Goal: Transaction & Acquisition: Purchase product/service

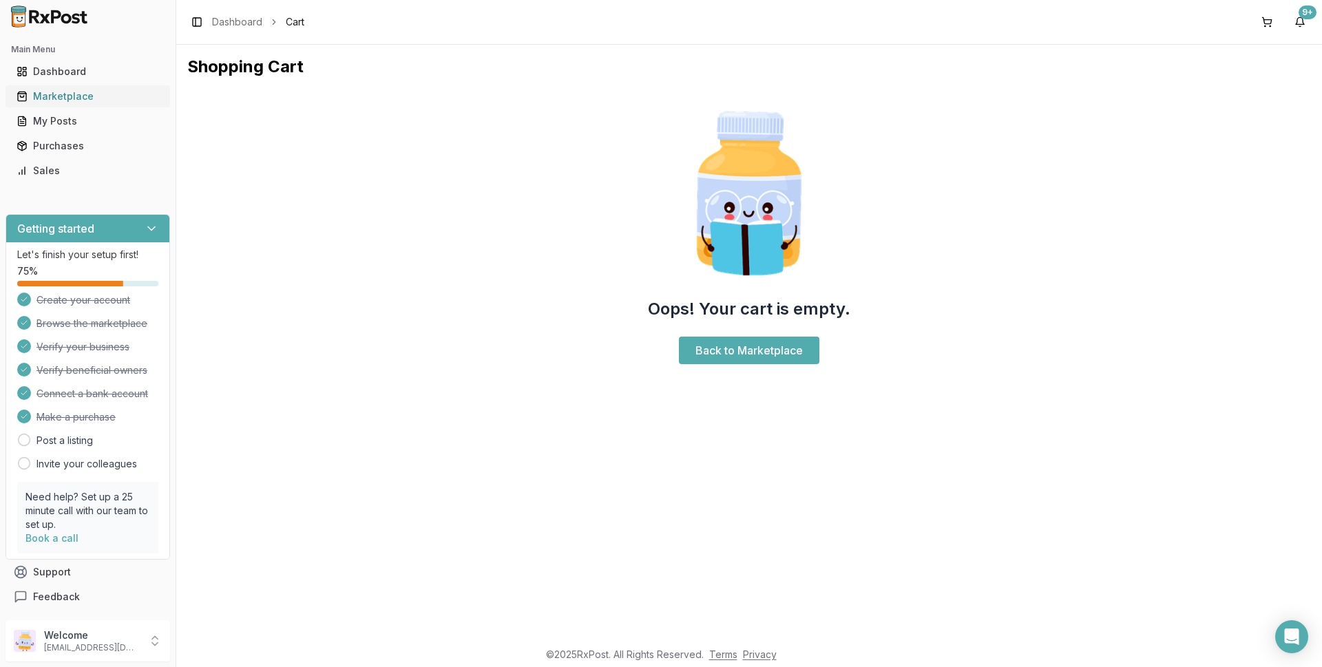
click at [78, 94] on div "Marketplace" at bounding box center [88, 97] width 143 height 14
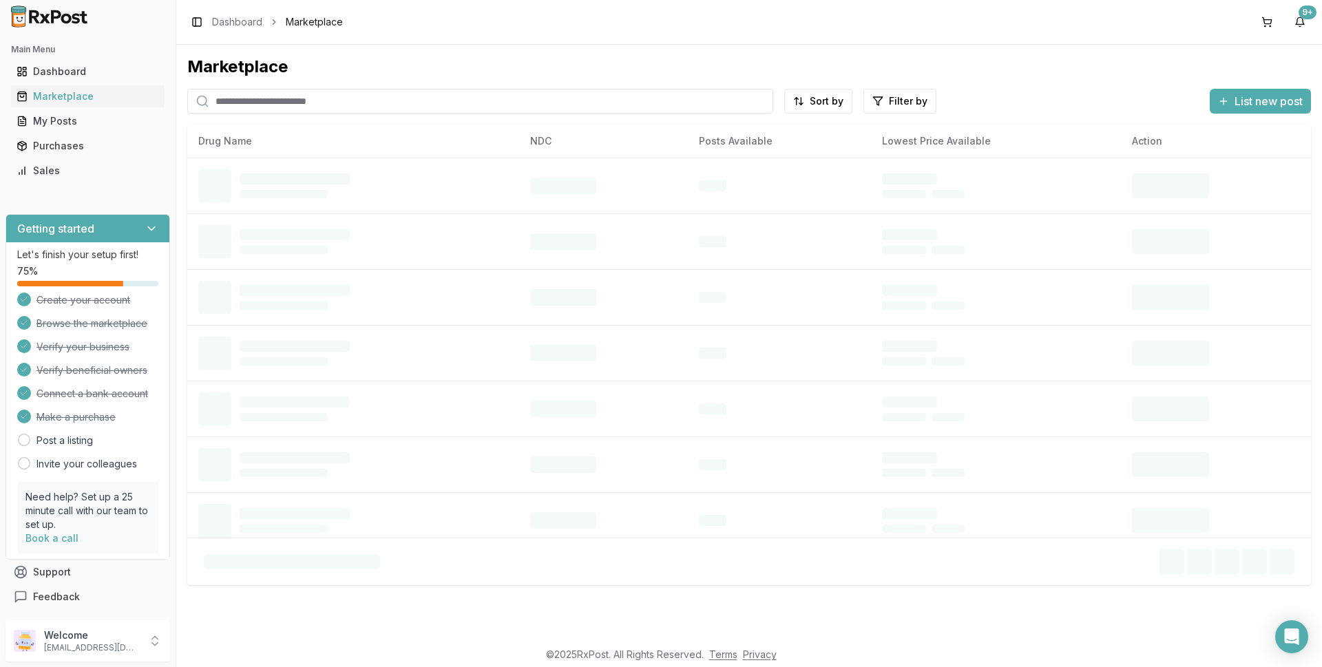
click at [260, 101] on input "search" at bounding box center [480, 101] width 586 height 25
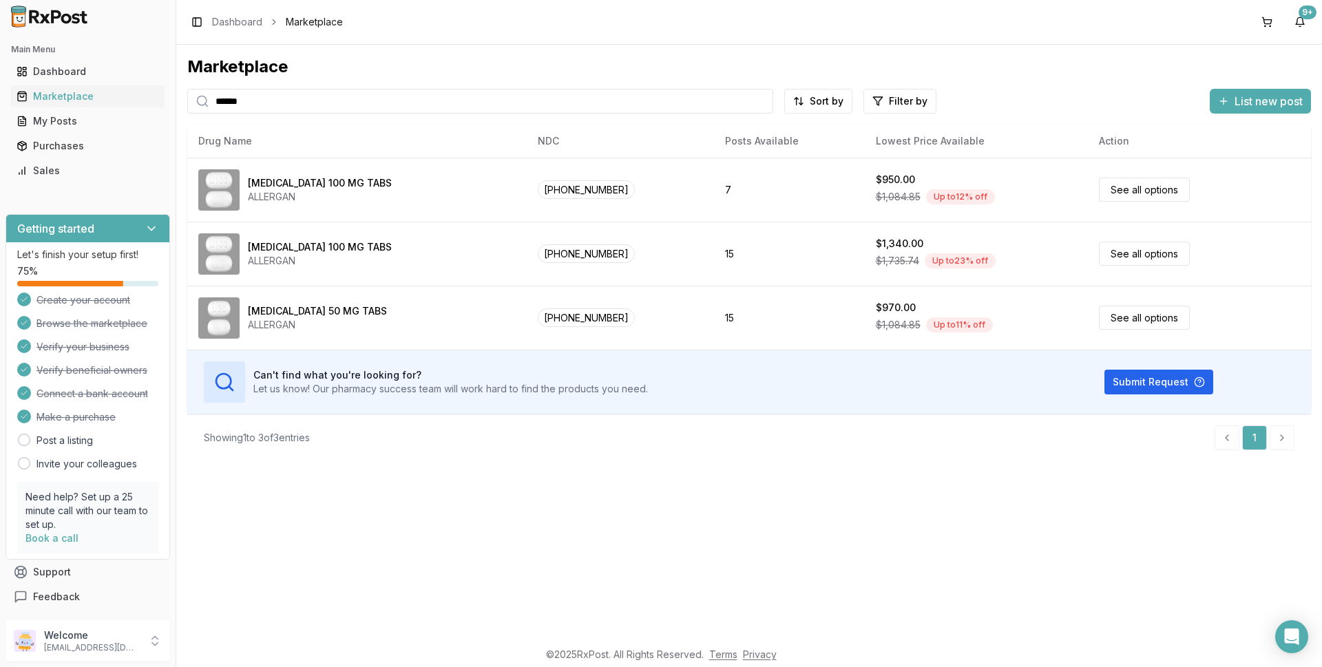
type input "******"
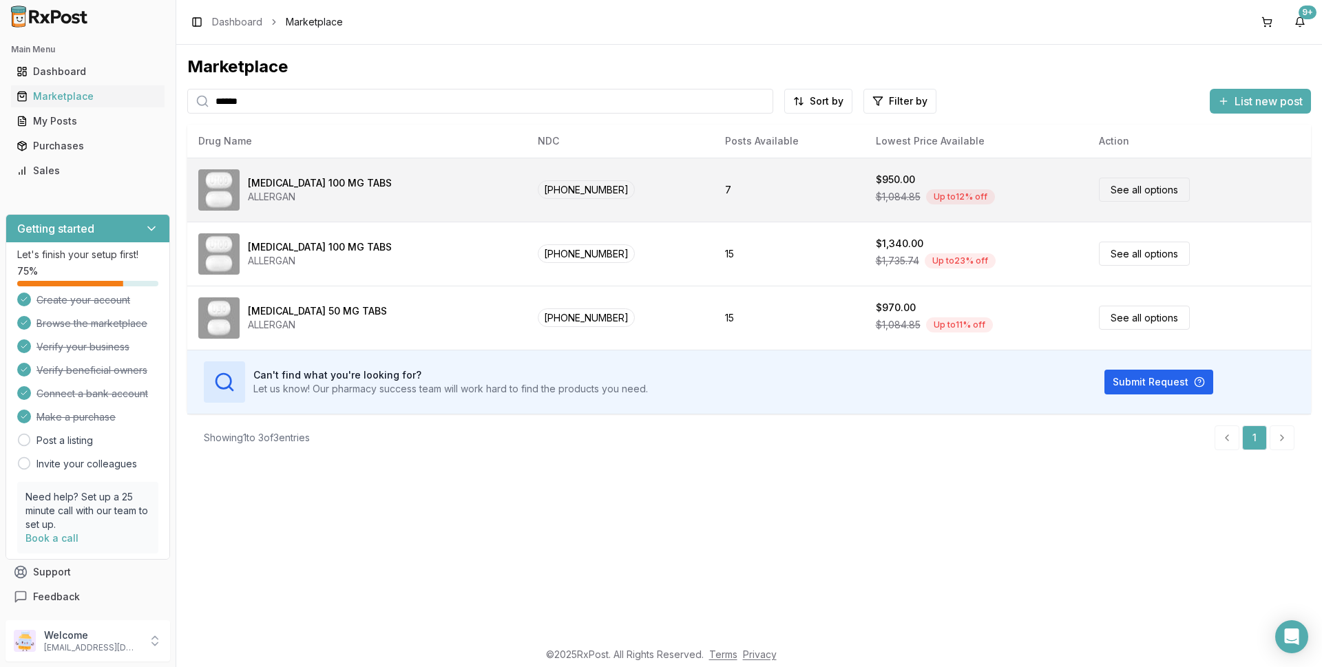
click at [1104, 190] on link "See all options" at bounding box center [1144, 190] width 91 height 24
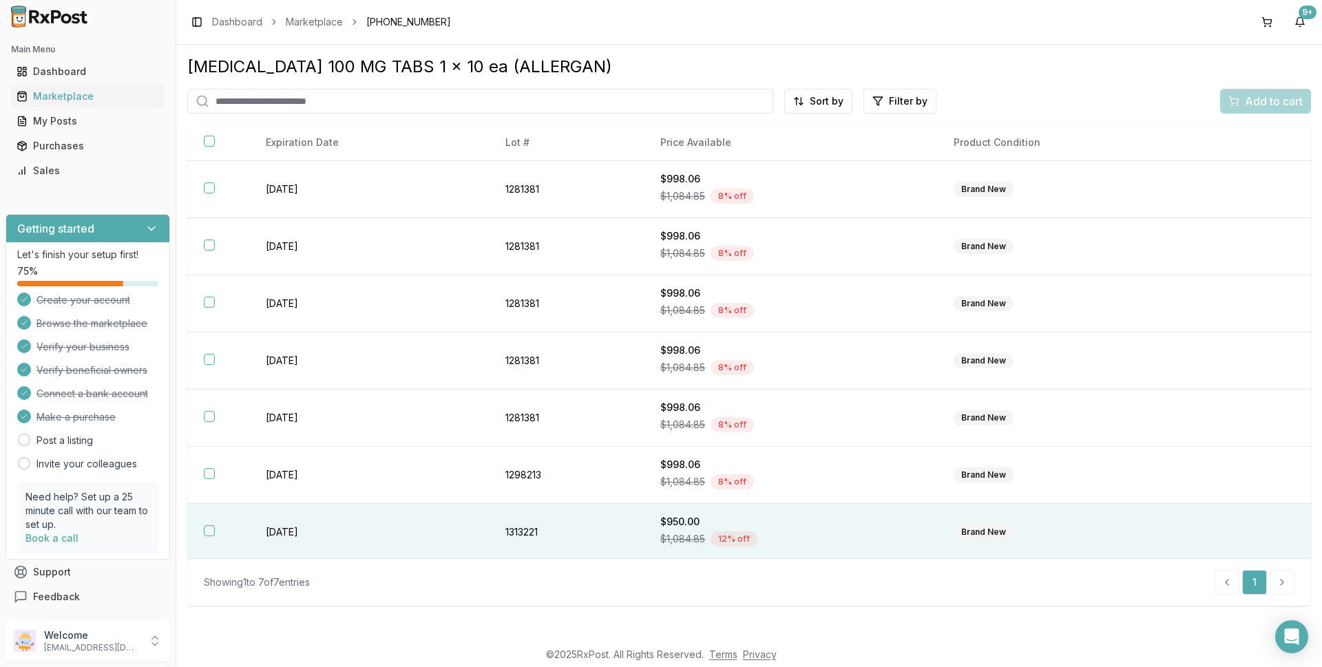
click at [206, 534] on button "button" at bounding box center [209, 530] width 11 height 11
click at [1270, 99] on span "Add to cart" at bounding box center [1274, 101] width 58 height 17
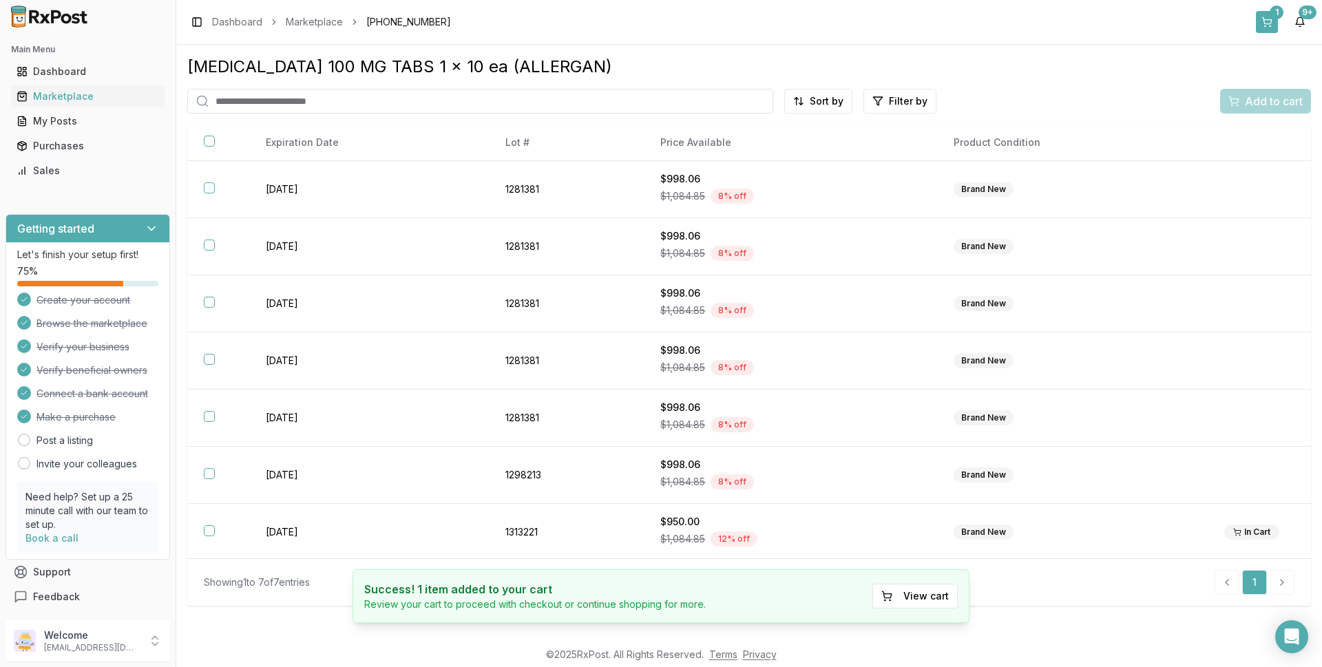
click at [1264, 24] on button "1" at bounding box center [1267, 22] width 22 height 22
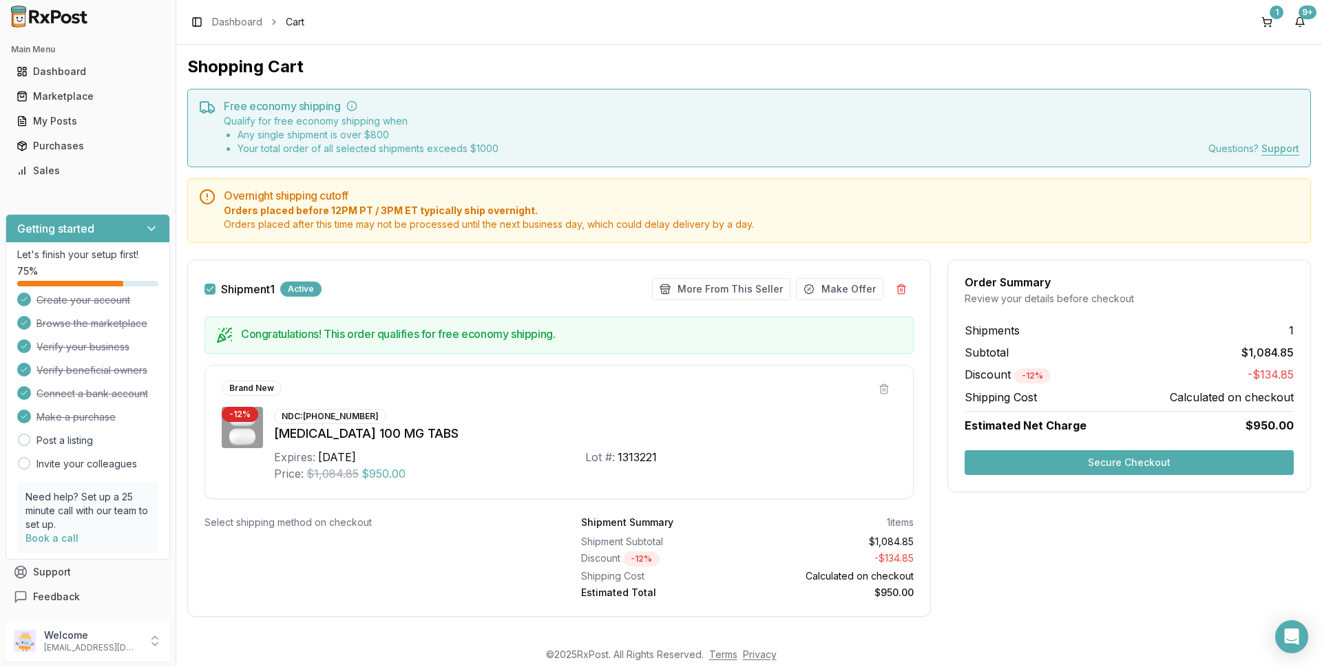
click at [1116, 463] on button "Secure Checkout" at bounding box center [1129, 462] width 329 height 25
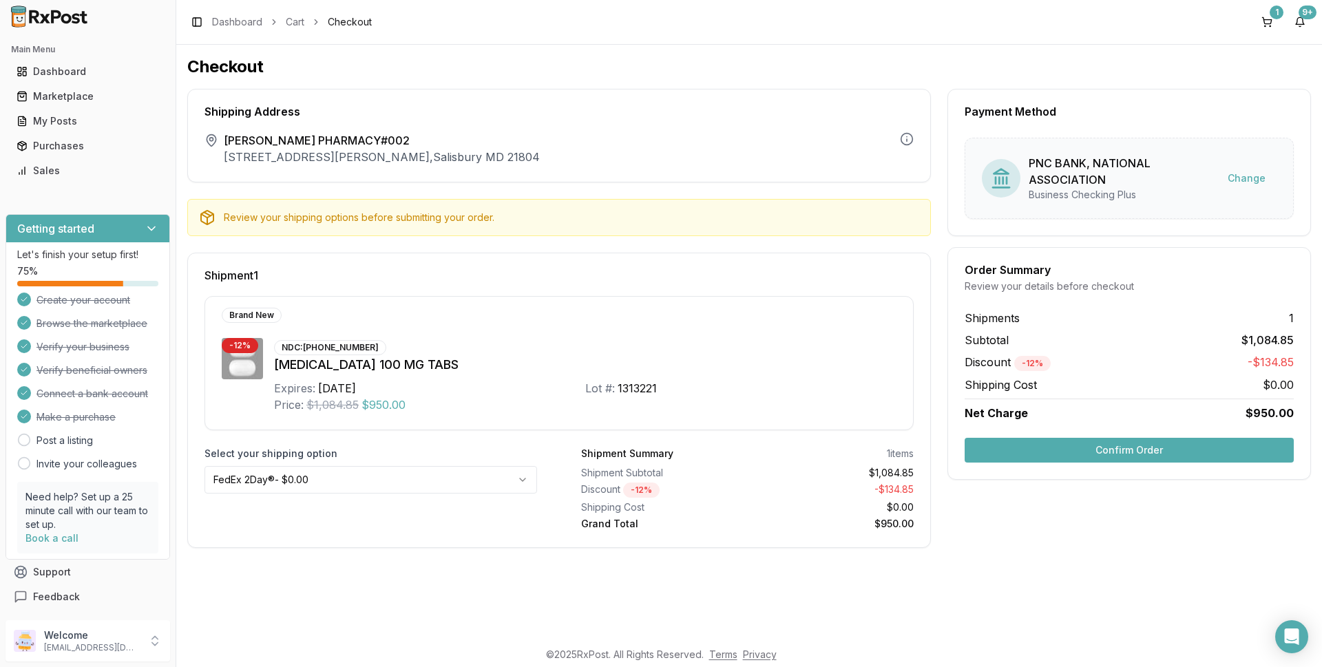
click at [1113, 452] on button "Confirm Order" at bounding box center [1129, 450] width 329 height 25
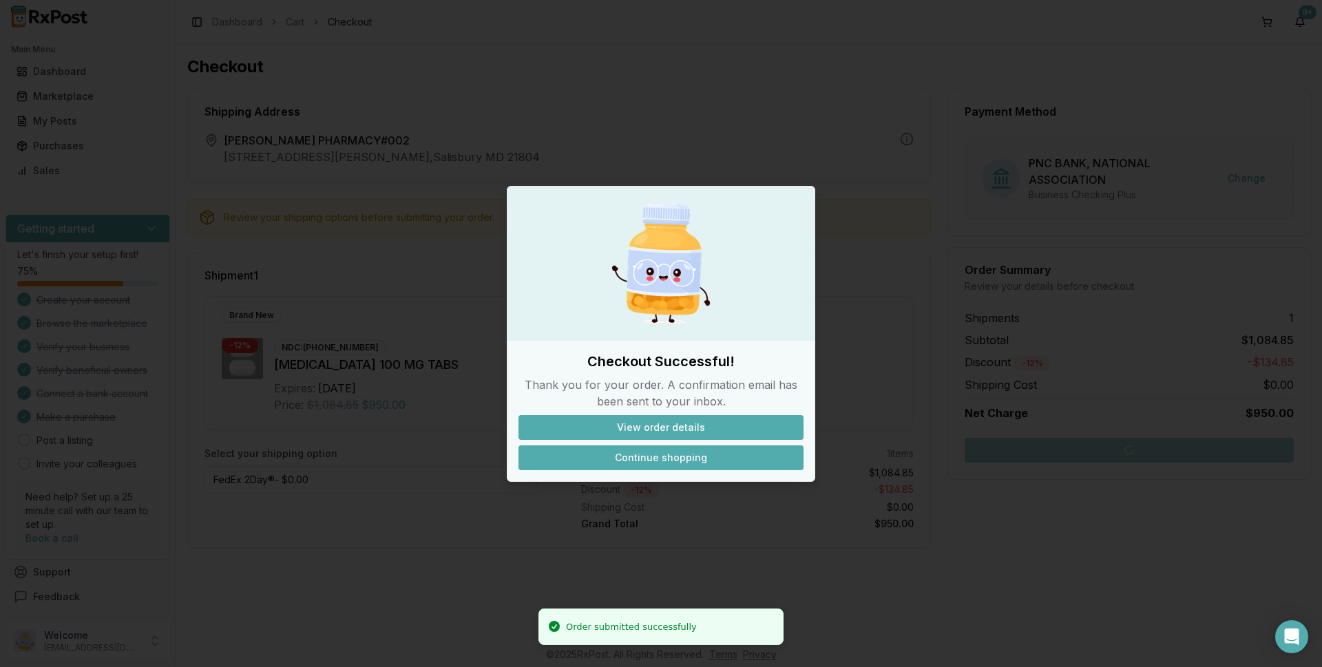
click at [690, 458] on button "Continue shopping" at bounding box center [660, 457] width 285 height 25
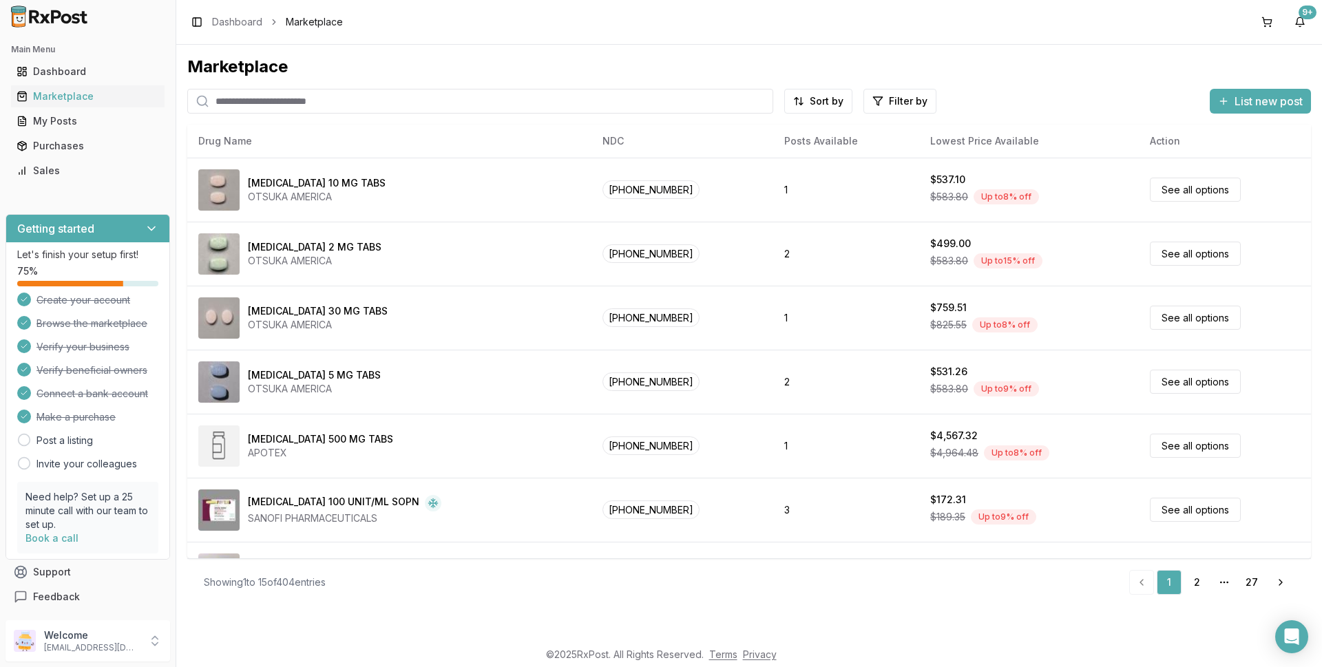
click at [297, 100] on input "search" at bounding box center [480, 101] width 586 height 25
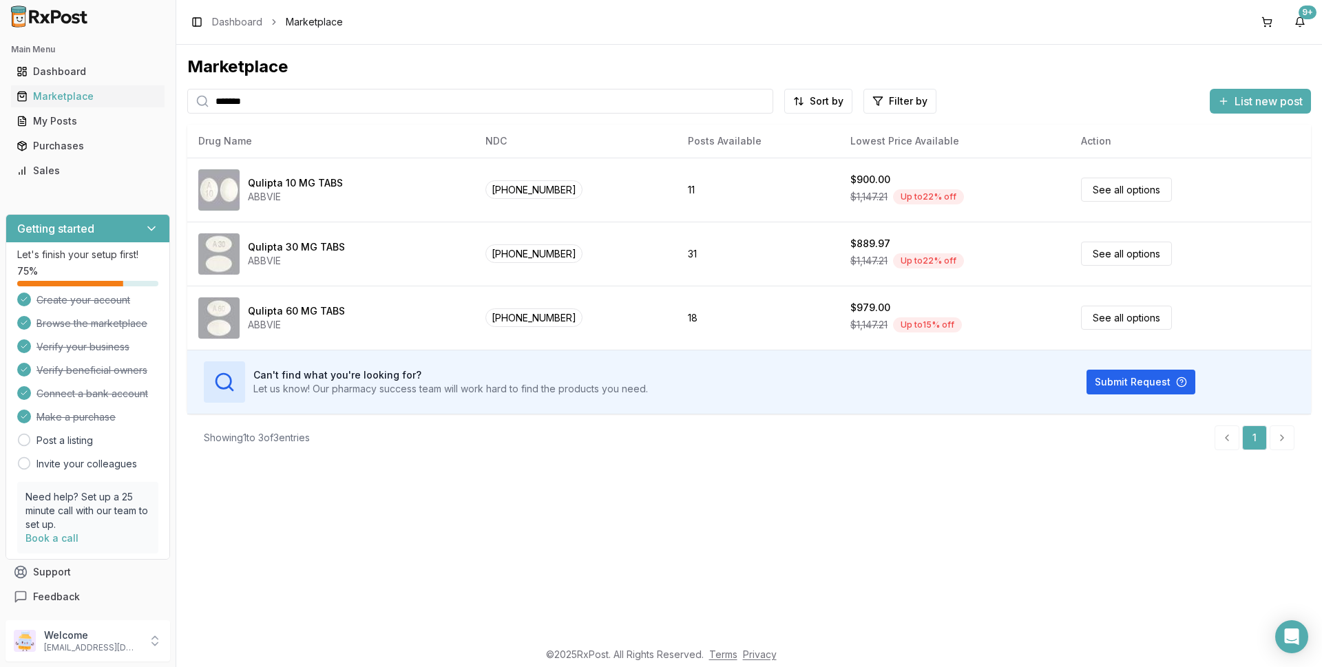
type input "*******"
